Goal: Task Accomplishment & Management: Manage account settings

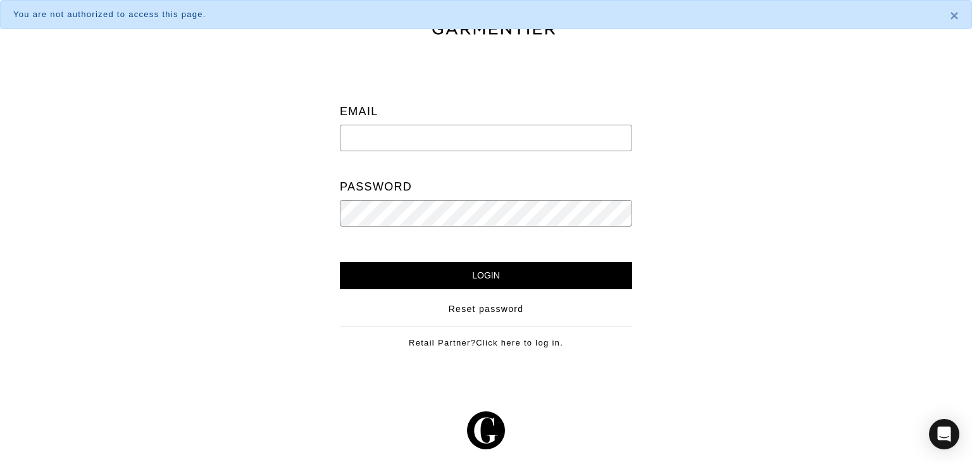
click at [412, 122] on div "Email" at bounding box center [486, 131] width 292 height 65
click at [402, 134] on input "email" at bounding box center [486, 138] width 292 height 27
type input "[EMAIL_ADDRESS][DOMAIN_NAME]"
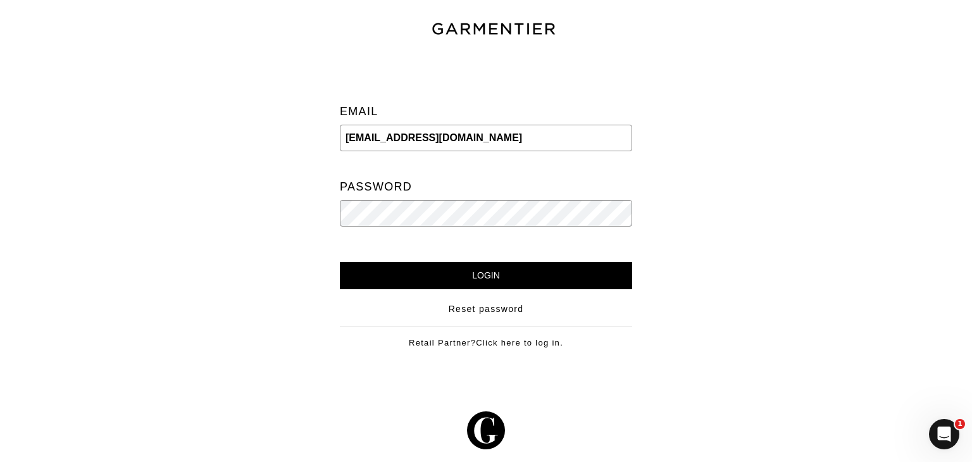
click at [340, 262] on input "Login" at bounding box center [486, 275] width 292 height 27
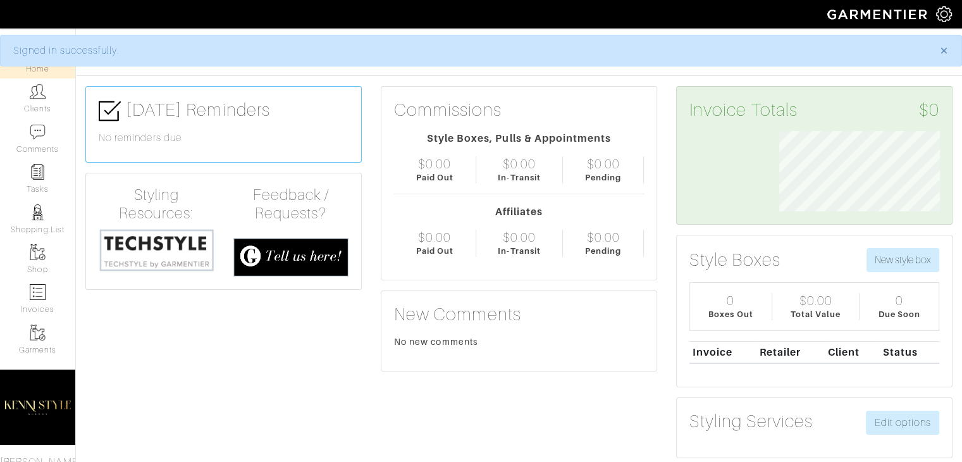
scroll to position [80, 180]
click at [44, 91] on link "Clients" at bounding box center [37, 98] width 75 height 40
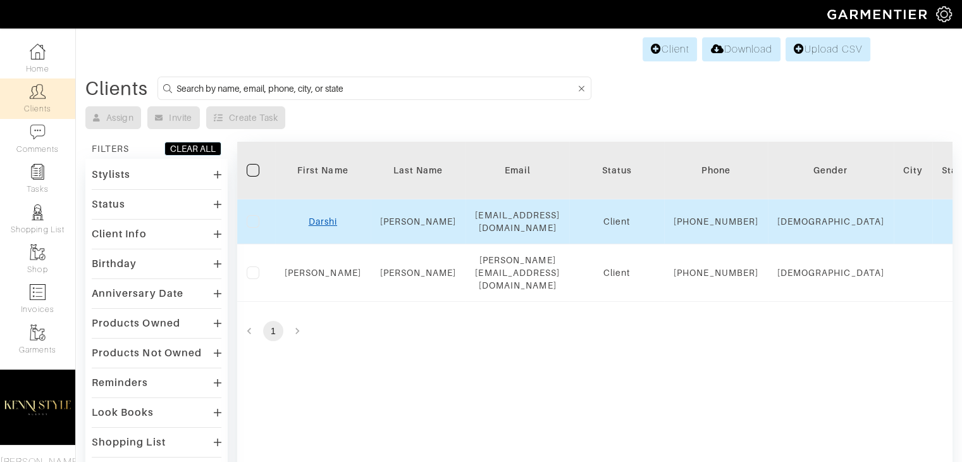
click at [318, 226] on link "Darshi" at bounding box center [323, 221] width 28 height 10
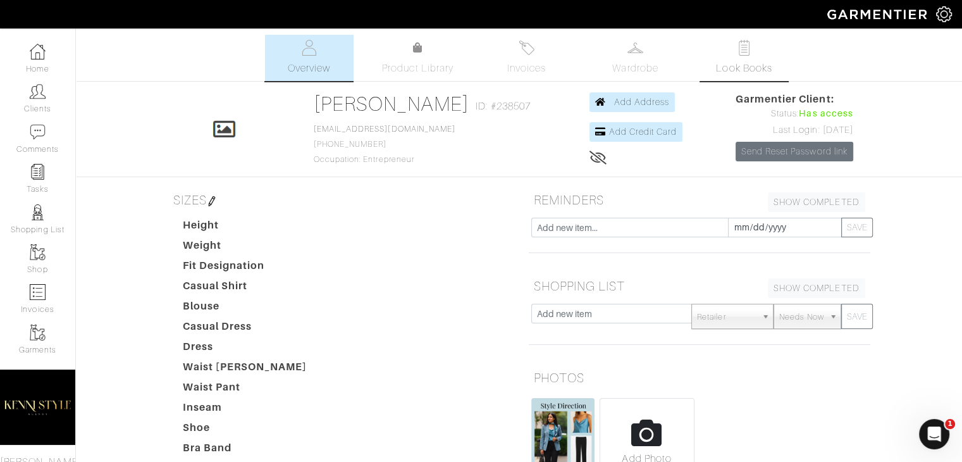
click at [733, 59] on link "Look Books" at bounding box center [744, 58] width 89 height 46
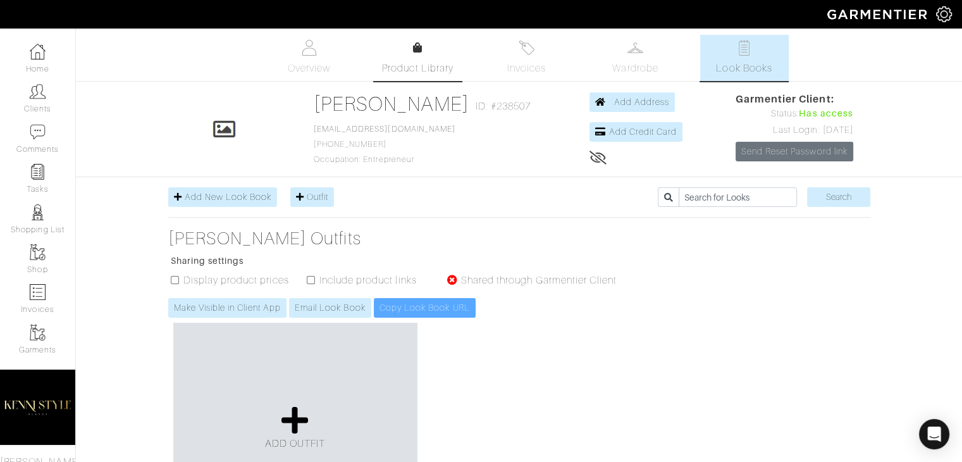
click at [420, 61] on span "Product Library" at bounding box center [417, 68] width 71 height 15
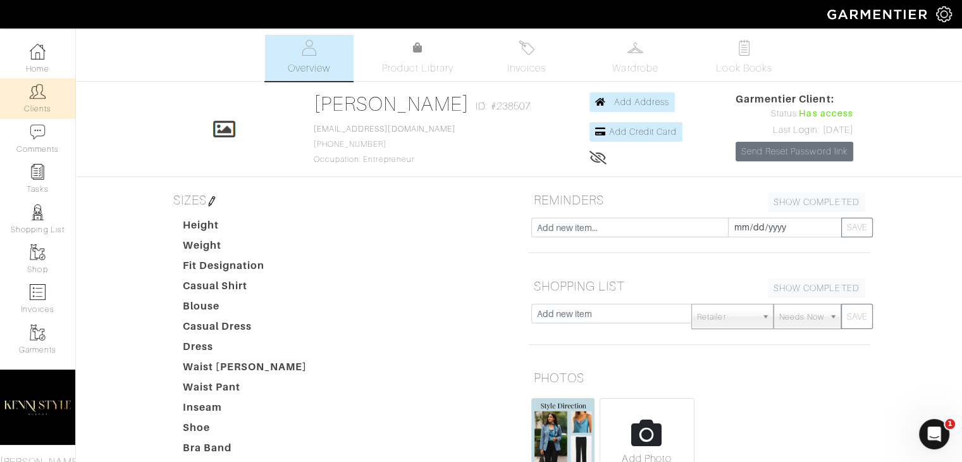
click at [20, 92] on link "Clients" at bounding box center [37, 98] width 75 height 40
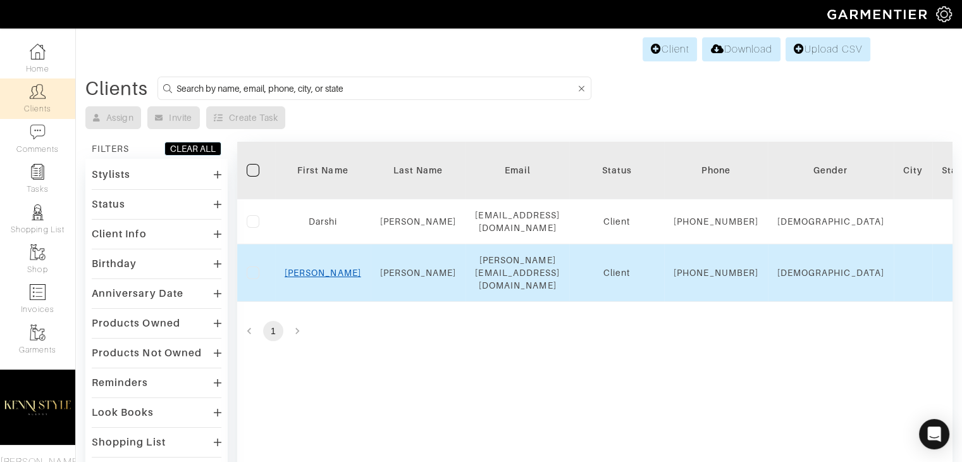
click at [323, 278] on link "[PERSON_NAME]" at bounding box center [323, 273] width 77 height 10
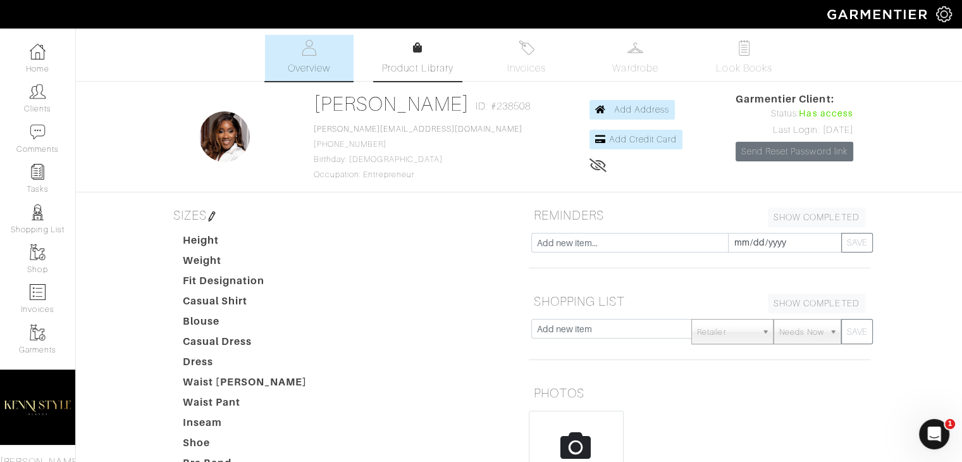
click at [422, 54] on div at bounding box center [417, 47] width 9 height 15
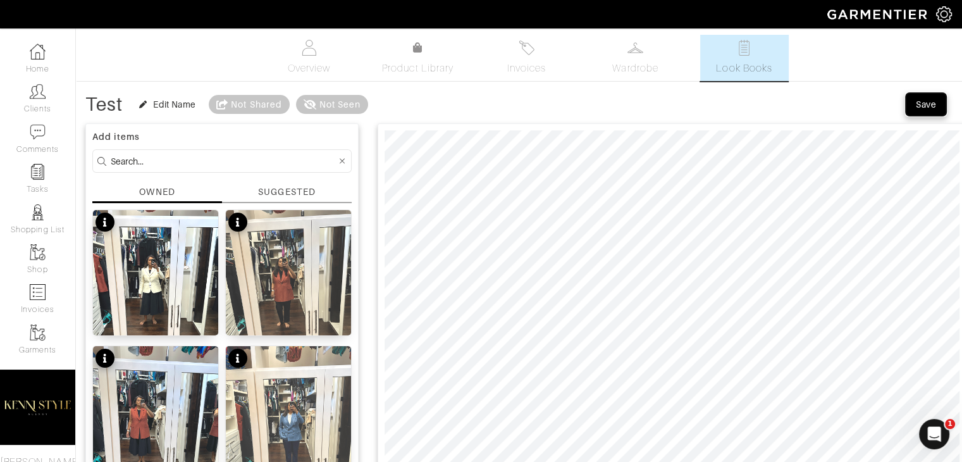
click at [908, 107] on button "Save" at bounding box center [926, 104] width 40 height 23
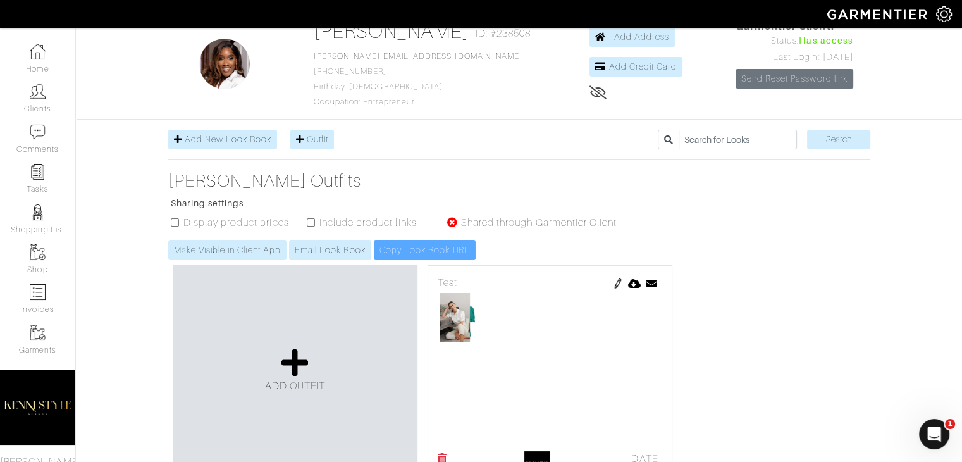
scroll to position [77, 0]
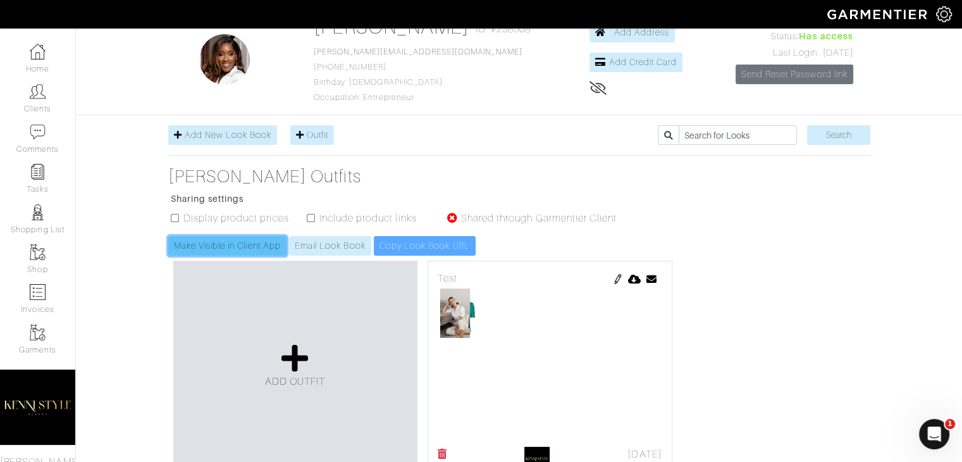
click at [239, 244] on link "Make Visible in Client App" at bounding box center [227, 246] width 118 height 20
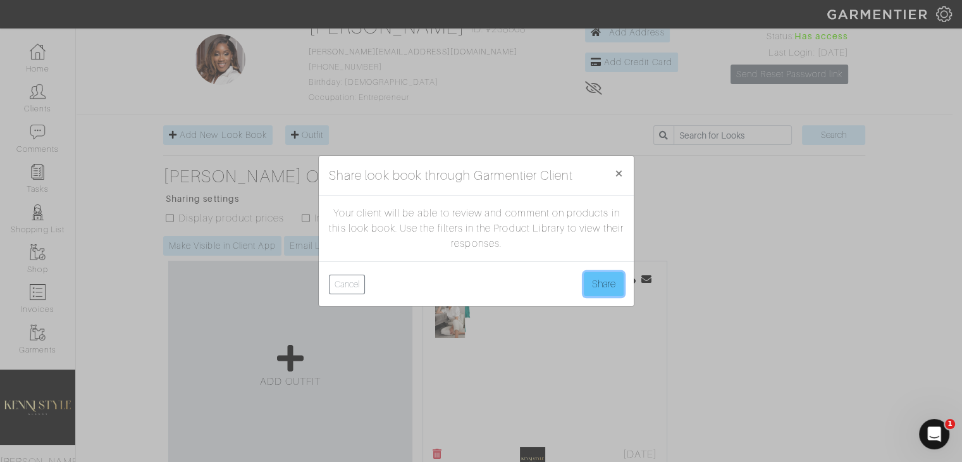
click at [606, 292] on button "Share" at bounding box center [604, 284] width 40 height 24
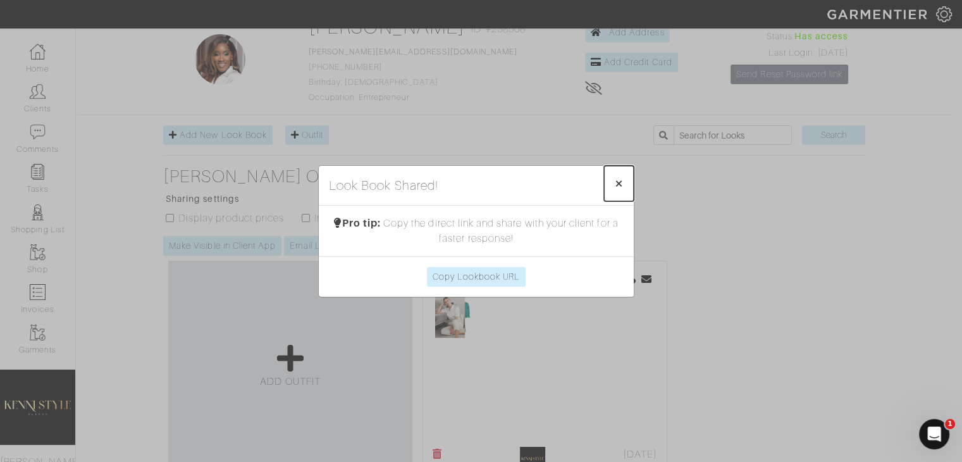
click at [616, 182] on span "×" at bounding box center [618, 183] width 9 height 17
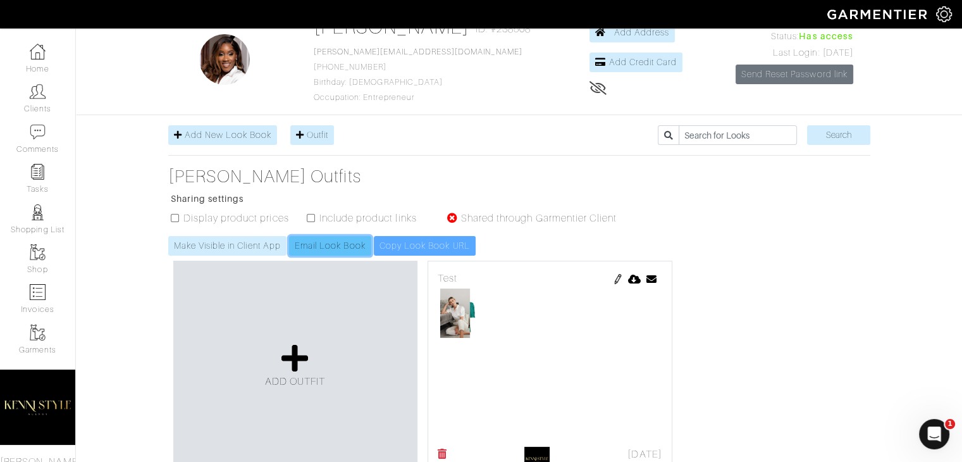
click at [345, 244] on link "Email Look Book" at bounding box center [330, 246] width 82 height 20
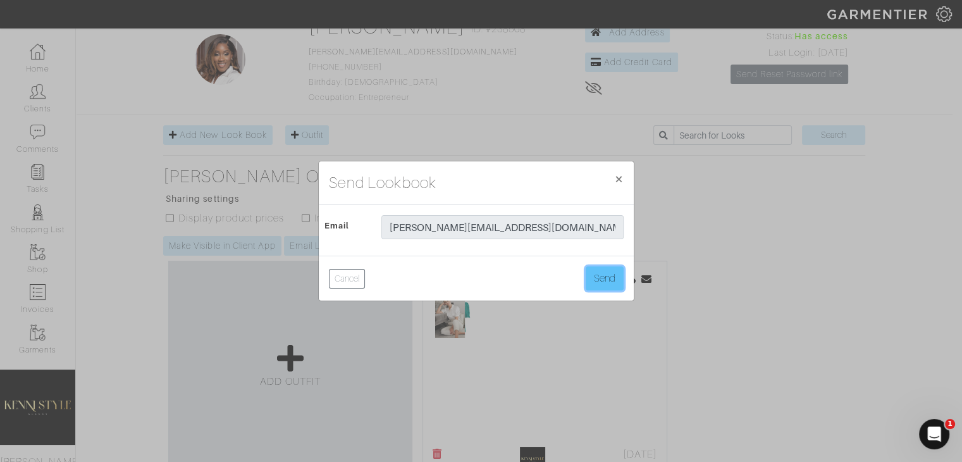
click at [602, 271] on button "Send" at bounding box center [605, 278] width 38 height 24
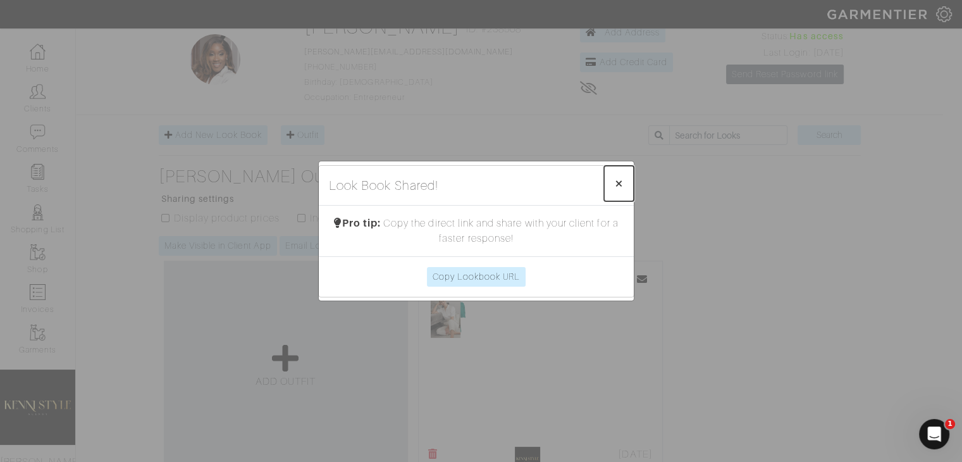
click at [617, 187] on span "×" at bounding box center [618, 183] width 9 height 17
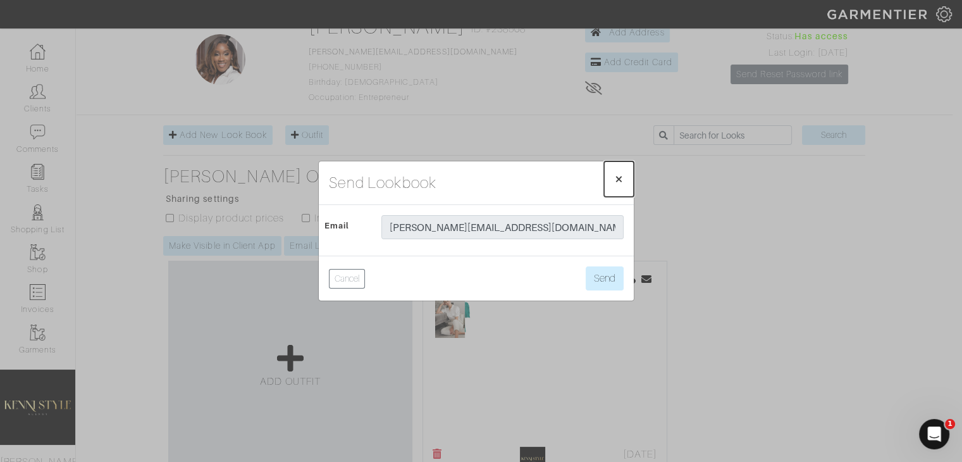
click at [617, 189] on button "× Close" at bounding box center [619, 178] width 30 height 35
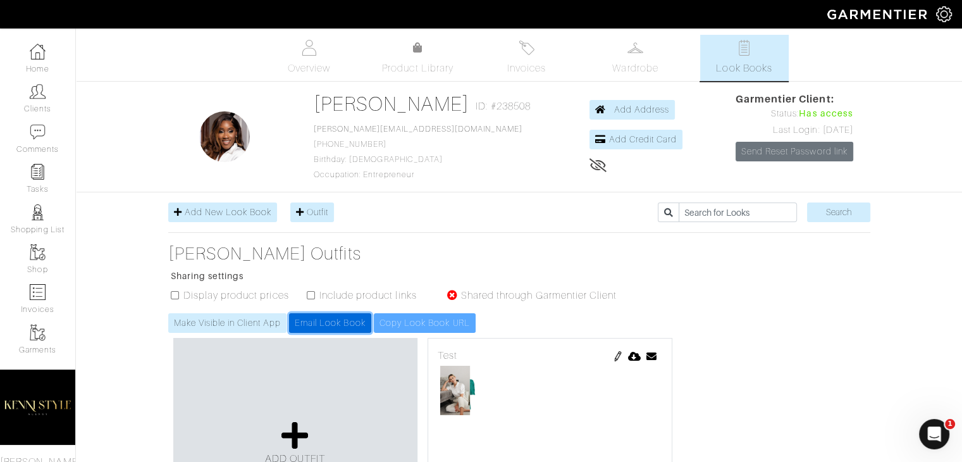
scroll to position [58, 0]
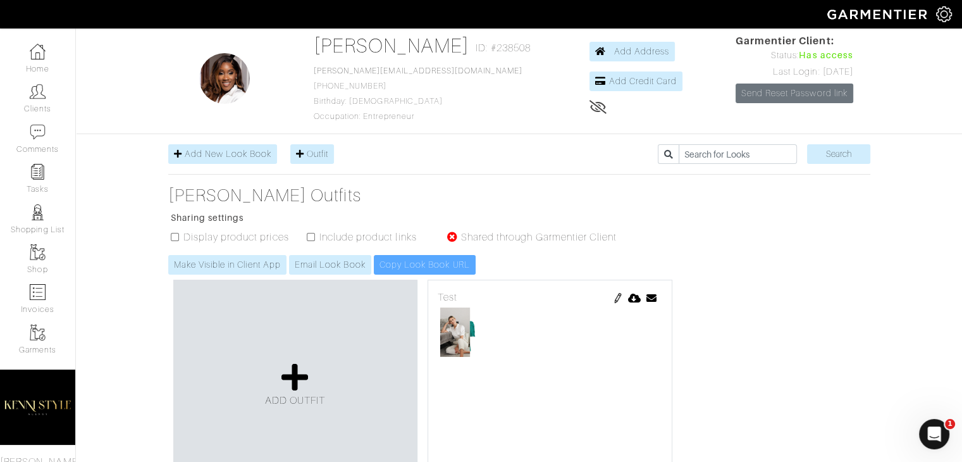
click at [504, 260] on div "Make Visible in Client App Email Look Book Copy Look Book URL" at bounding box center [399, 265] width 462 height 20
click at [466, 262] on div "Make Visible in Client App Email Look Book Copy Look Book URL" at bounding box center [399, 265] width 462 height 20
click at [428, 267] on div "Make Visible in Client App Email Look Book Copy Look Book URL" at bounding box center [399, 265] width 462 height 20
click at [418, 264] on div "Make Visible in Client App Email Look Book Copy Look Book URL" at bounding box center [399, 265] width 462 height 20
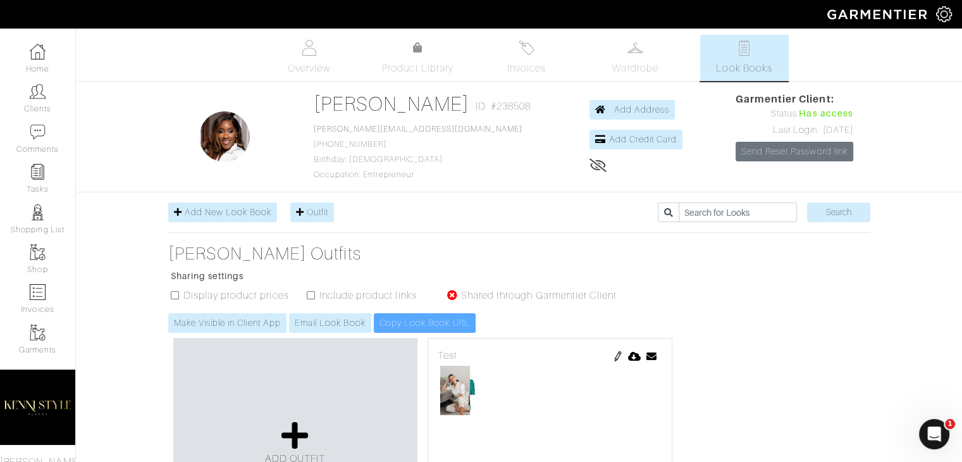
scroll to position [5, 0]
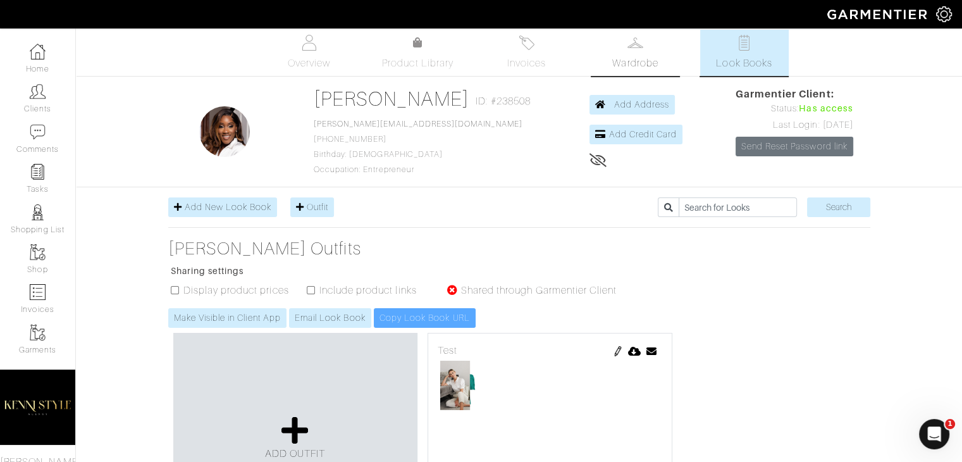
click at [628, 61] on span "Wardrobe" at bounding box center [635, 63] width 46 height 15
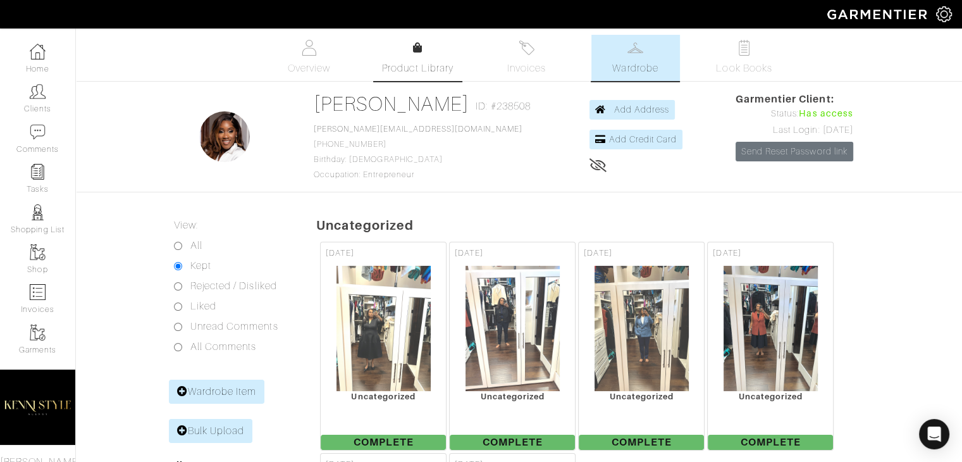
click at [415, 54] on div at bounding box center [417, 47] width 9 height 15
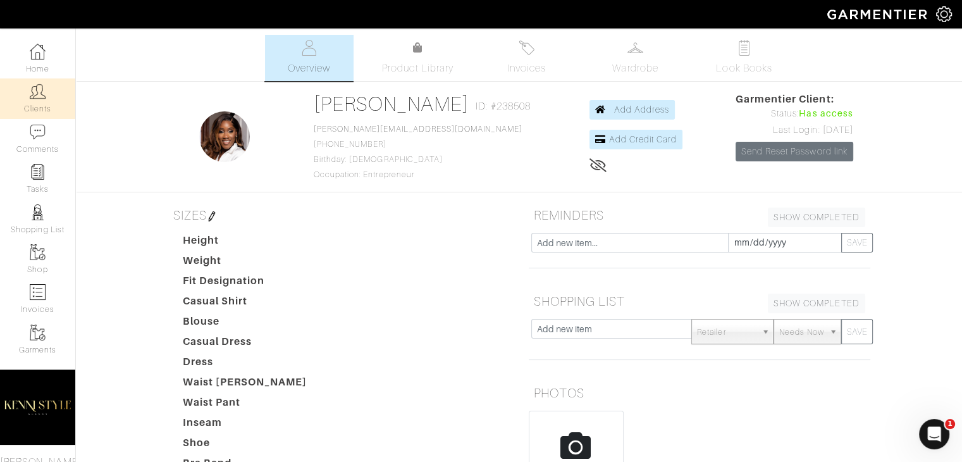
click at [22, 91] on link "Clients" at bounding box center [37, 98] width 75 height 40
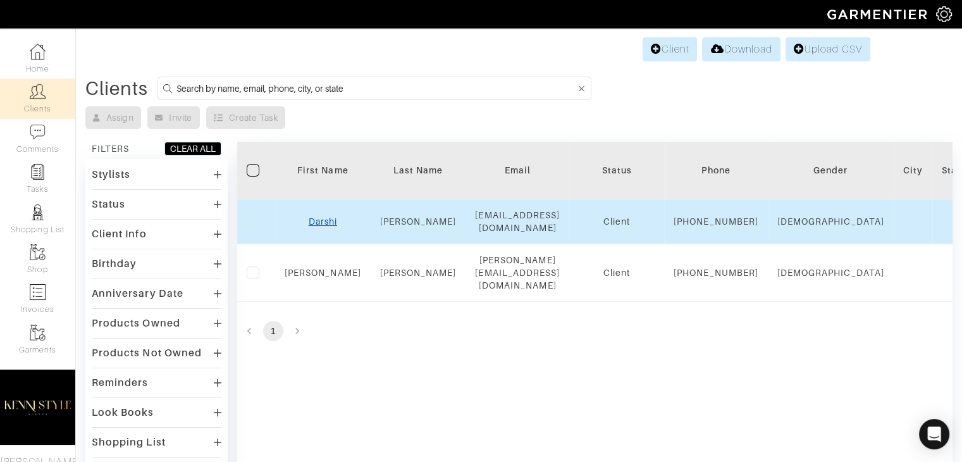
click at [327, 221] on link "Darshi" at bounding box center [323, 221] width 28 height 10
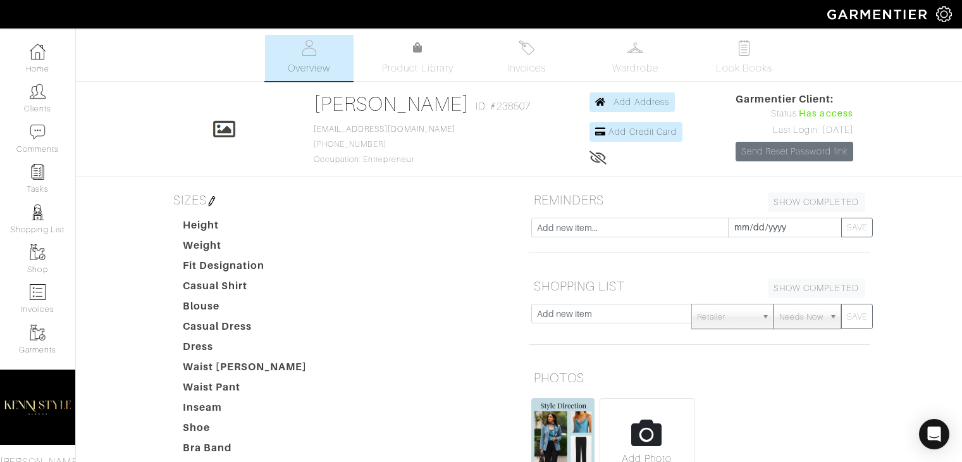
click at [443, 67] on span "Product Library" at bounding box center [417, 68] width 71 height 15
click at [418, 70] on span "Product Library" at bounding box center [417, 68] width 71 height 15
click at [946, 9] on img at bounding box center [944, 14] width 16 height 16
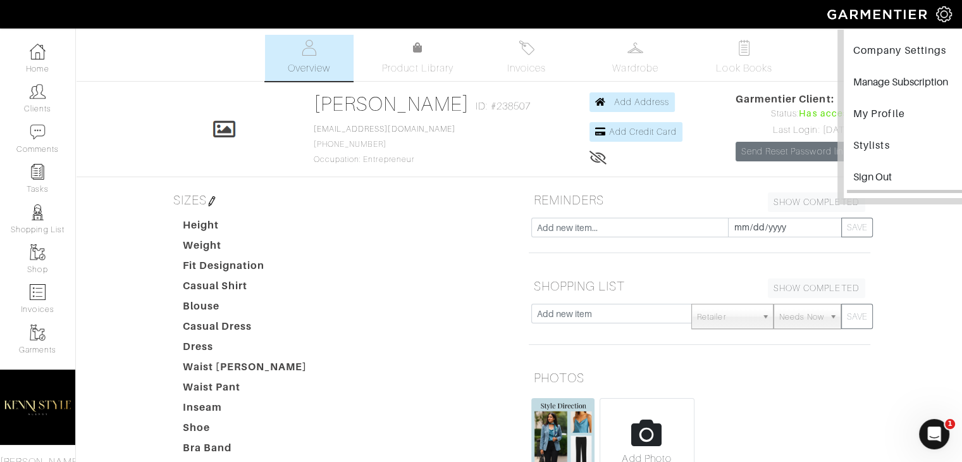
click at [906, 173] on input "Sign Out" at bounding box center [908, 178] width 123 height 28
